Goal: Go to known website: Access a specific website the user already knows

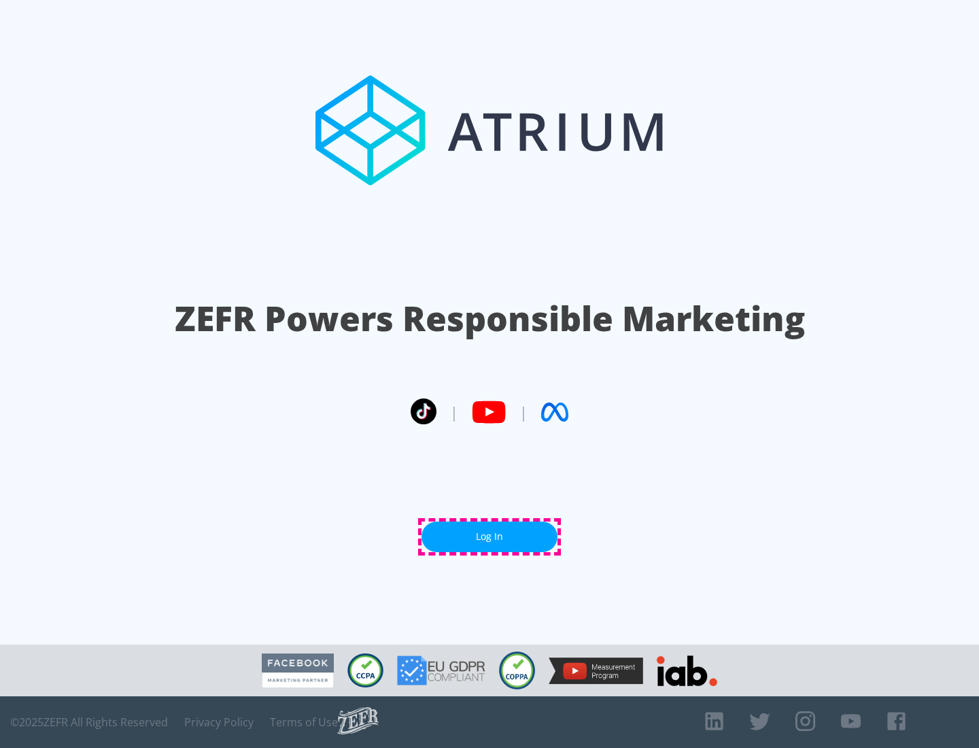
click at [489, 536] on link "Log In" at bounding box center [489, 536] width 136 height 31
